Goal: Transaction & Acquisition: Book appointment/travel/reservation

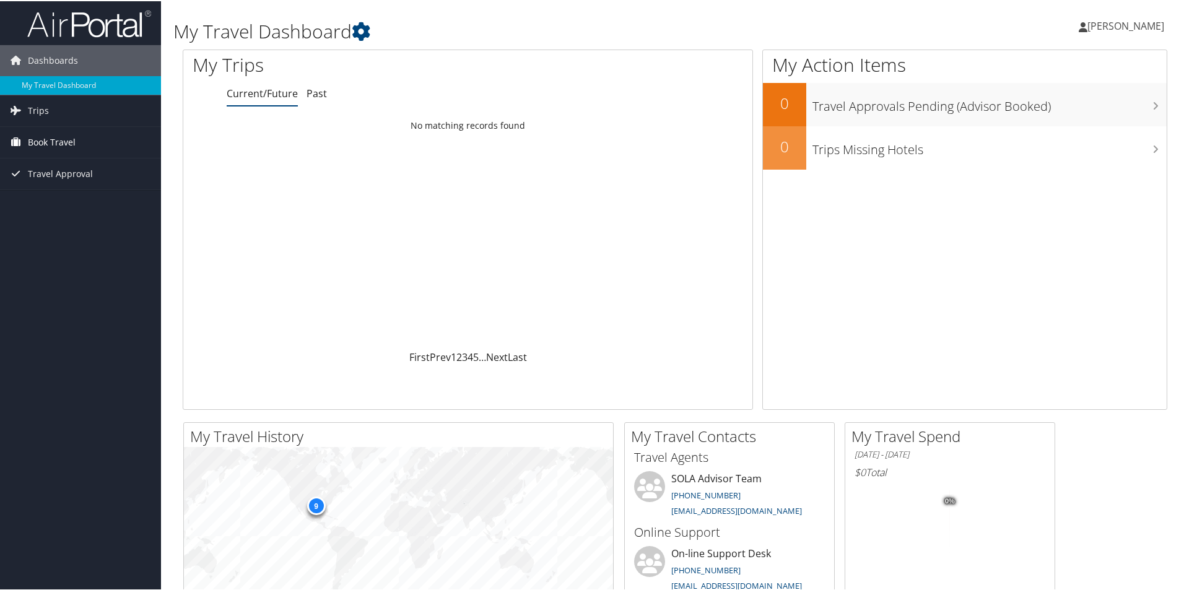
click at [72, 142] on span "Book Travel" at bounding box center [52, 141] width 48 height 31
click at [71, 182] on link "Book/Manage Online Trips" at bounding box center [80, 184] width 161 height 19
